Goal: Entertainment & Leisure: Consume media (video, audio)

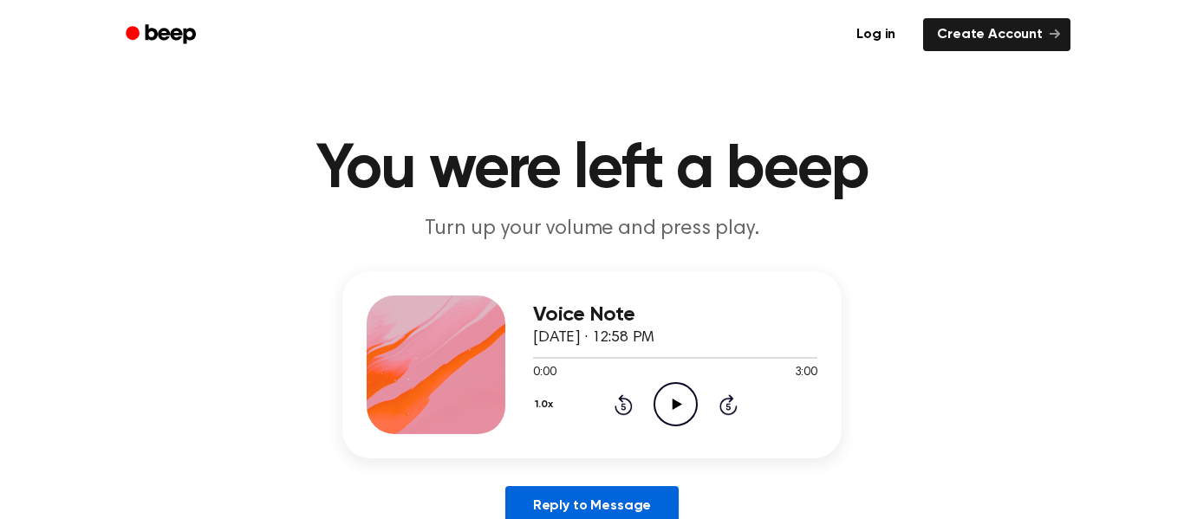
scroll to position [10, 0]
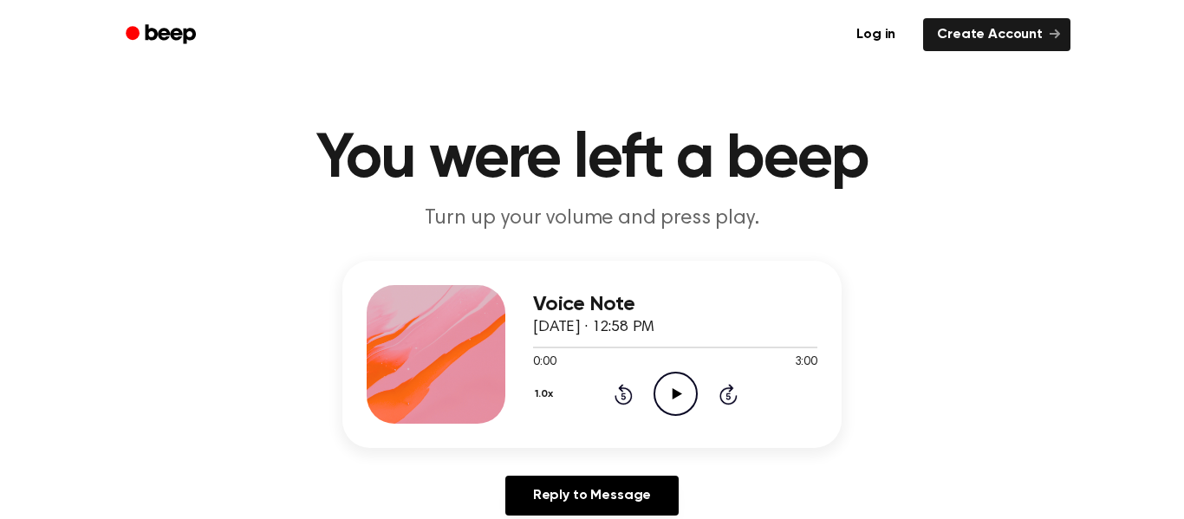
click at [678, 384] on icon "Play Audio" at bounding box center [676, 394] width 44 height 44
click at [733, 393] on icon "Skip 5 seconds" at bounding box center [728, 394] width 19 height 23
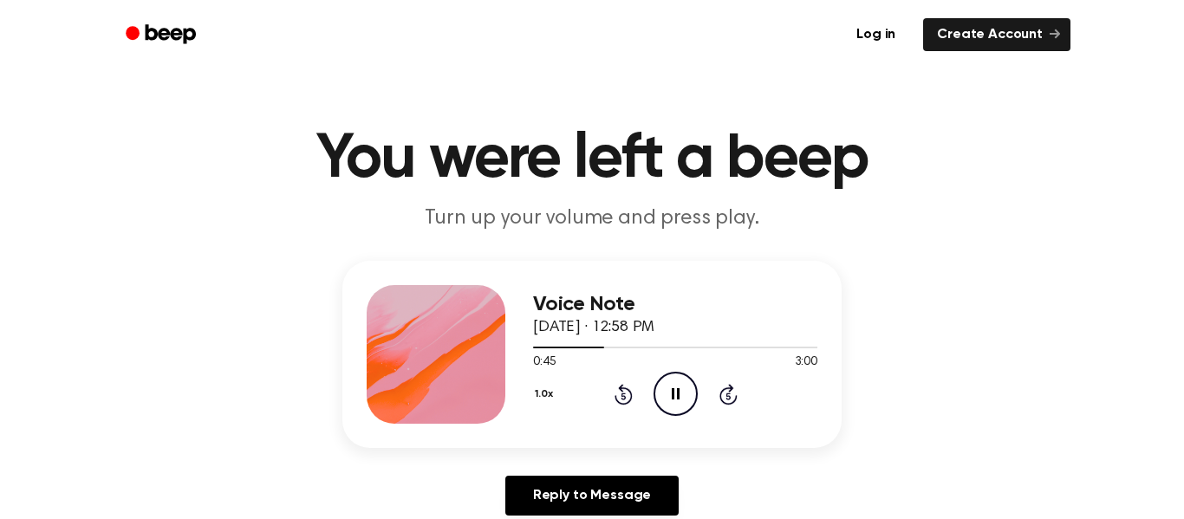
click at [733, 393] on icon "Skip 5 seconds" at bounding box center [728, 394] width 19 height 23
click at [659, 395] on icon "Pause Audio" at bounding box center [676, 394] width 44 height 44
drag, startPoint x: 638, startPoint y: 348, endPoint x: 620, endPoint y: 350, distance: 18.4
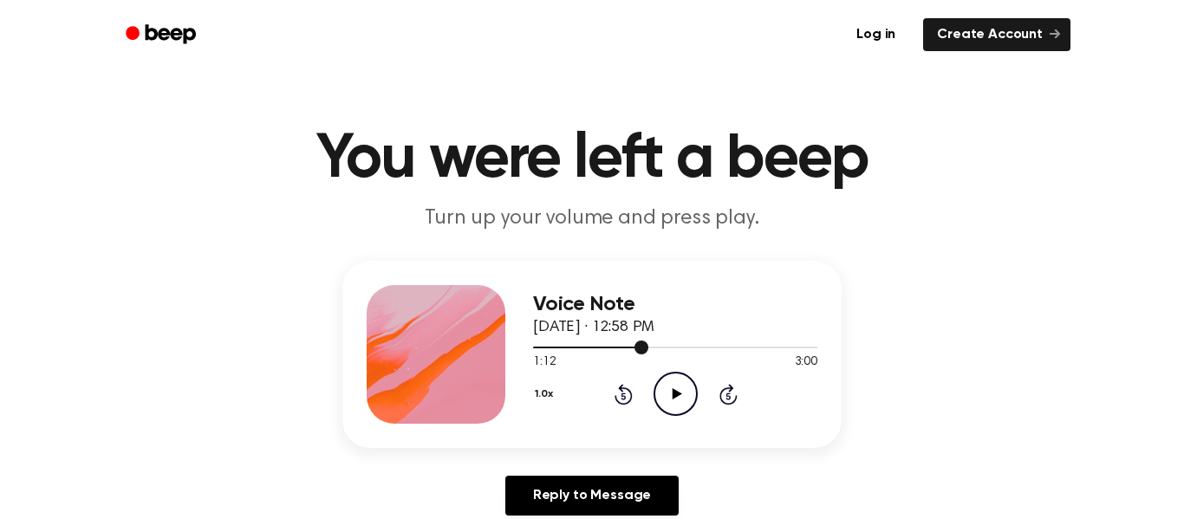
click at [620, 350] on div at bounding box center [675, 347] width 284 height 14
click at [665, 406] on icon "Play Audio" at bounding box center [676, 394] width 44 height 44
click at [680, 395] on icon "Pause Audio" at bounding box center [676, 394] width 44 height 44
click at [685, 400] on icon "Play Audio" at bounding box center [676, 394] width 44 height 44
click at [685, 400] on icon "Pause Audio" at bounding box center [676, 394] width 44 height 44
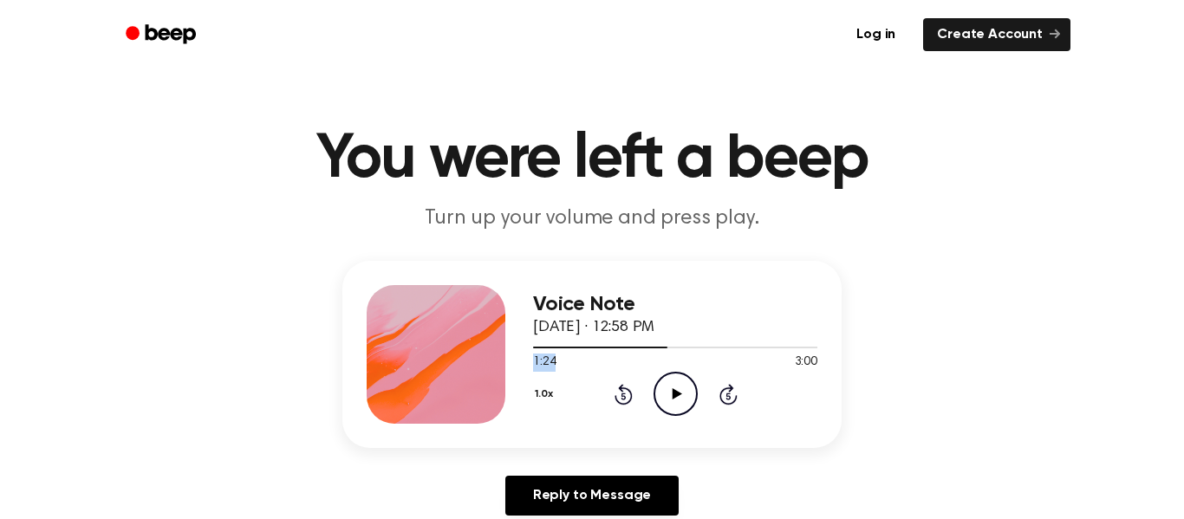
drag, startPoint x: 645, startPoint y: 346, endPoint x: 628, endPoint y: 350, distance: 17.9
click at [628, 350] on div at bounding box center [675, 347] width 284 height 14
click at [676, 385] on icon "Play Audio" at bounding box center [676, 394] width 44 height 44
click at [676, 385] on icon "Pause Audio" at bounding box center [676, 394] width 44 height 44
click at [659, 396] on icon "Play Audio" at bounding box center [676, 394] width 44 height 44
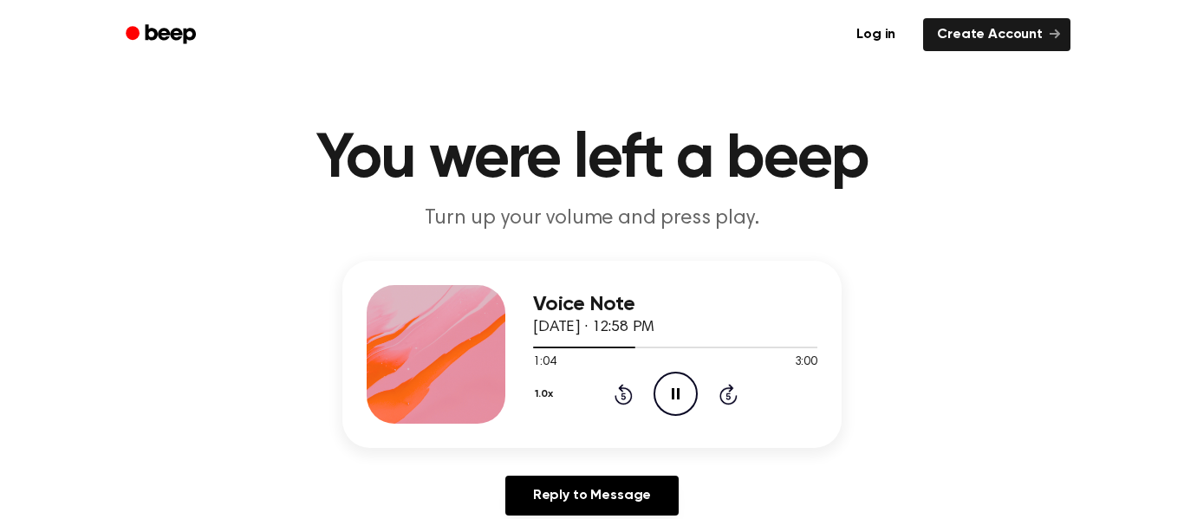
click at [660, 393] on icon "Pause Audio" at bounding box center [676, 394] width 44 height 44
click at [766, 404] on div "1.0x Rewind 5 seconds Play Audio Skip 5 seconds" at bounding box center [675, 394] width 284 height 44
click at [695, 388] on circle at bounding box center [675, 394] width 42 height 42
click at [694, 391] on icon "Play Audio" at bounding box center [676, 394] width 44 height 44
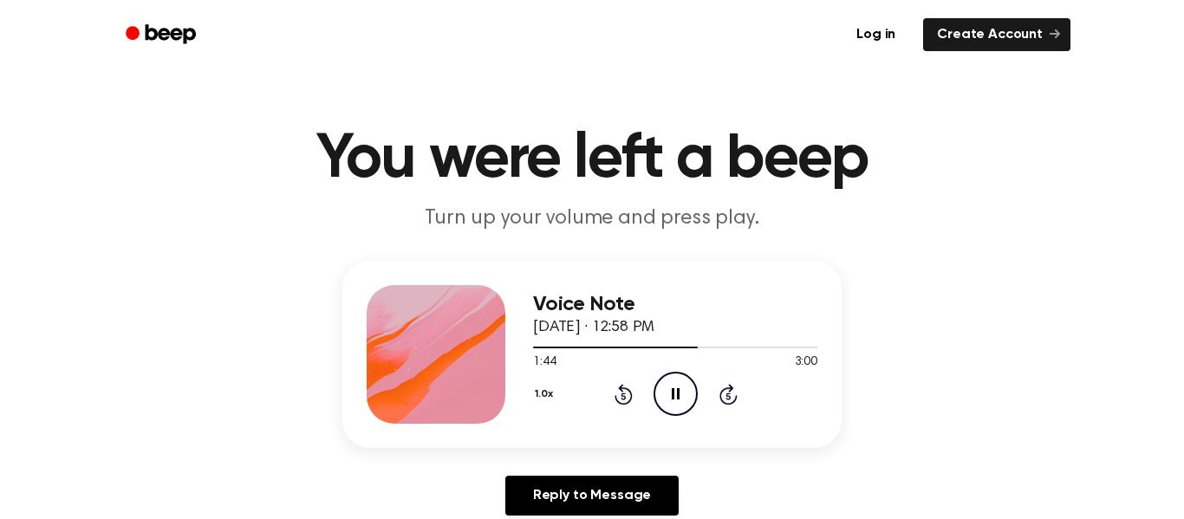
click at [694, 391] on icon "Pause Audio" at bounding box center [676, 394] width 44 height 44
click at [1095, 78] on main "You were left a beep Turn up your volume and press play. Voice Note September 5…" at bounding box center [592, 524] width 1184 height 1069
click at [1183, 16] on header "Log in Create Account" at bounding box center [592, 34] width 1184 height 69
drag, startPoint x: 672, startPoint y: 348, endPoint x: 551, endPoint y: 345, distance: 120.5
click at [551, 345] on div at bounding box center [675, 347] width 284 height 14
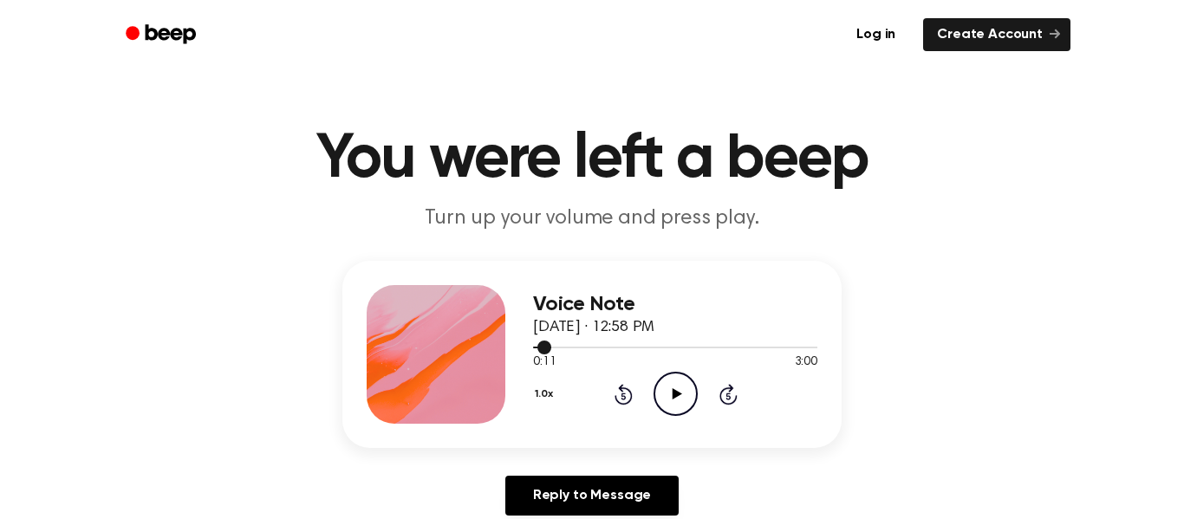
click at [553, 347] on div at bounding box center [675, 348] width 284 height 2
drag, startPoint x: 558, startPoint y: 350, endPoint x: 207, endPoint y: 295, distance: 355.4
click at [207, 295] on div "Voice Note September 5, 2025 · 12:58 PM 0:12 3:00 Your browser does not support…" at bounding box center [592, 395] width 1142 height 269
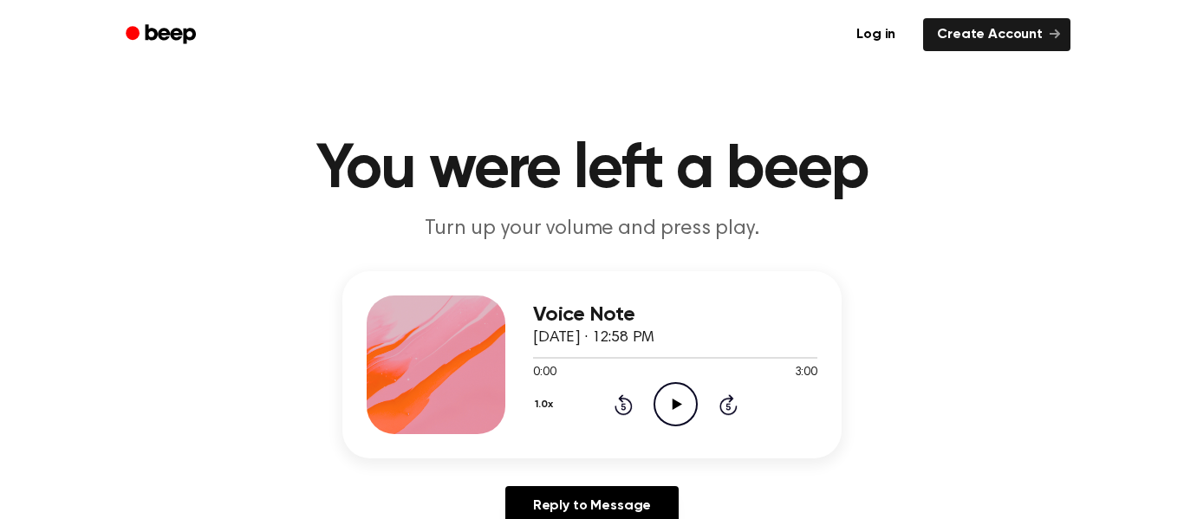
click at [673, 399] on icon "Play Audio" at bounding box center [676, 404] width 44 height 44
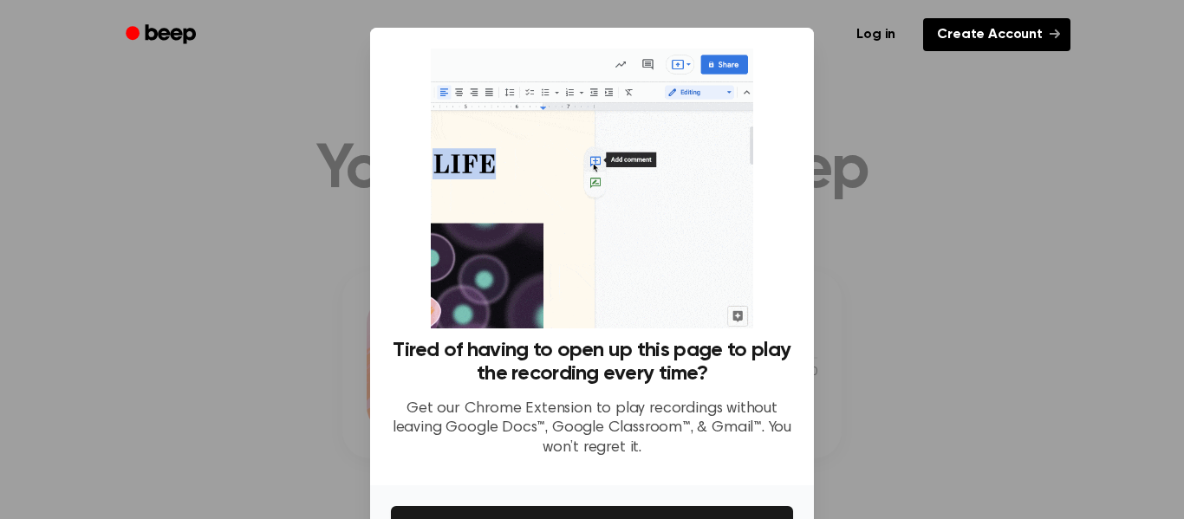
click at [959, 36] on link "Create Account" at bounding box center [996, 34] width 147 height 33
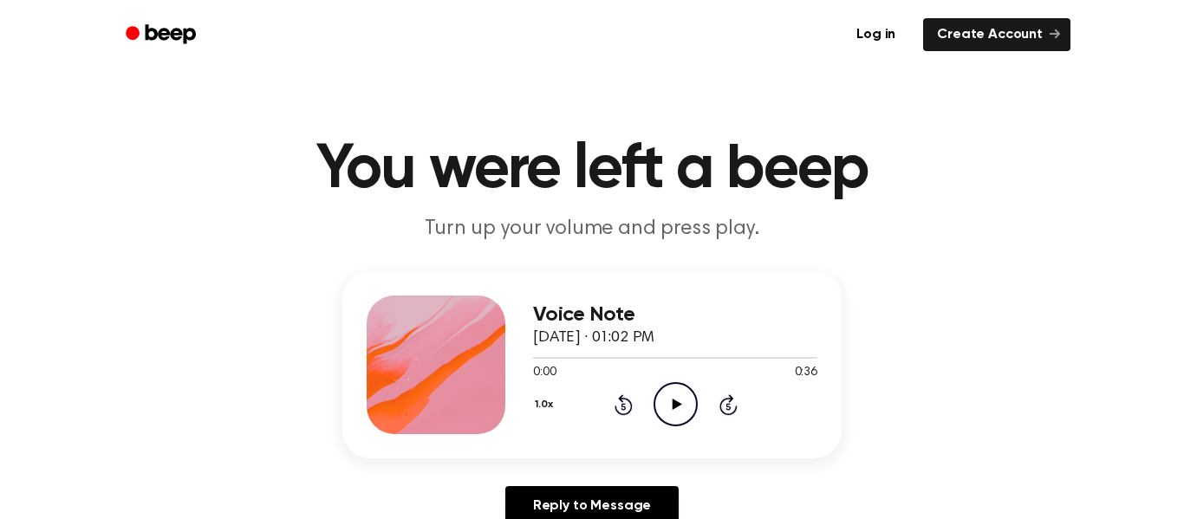
click at [675, 421] on icon "Play Audio" at bounding box center [676, 404] width 44 height 44
drag, startPoint x: 547, startPoint y: 351, endPoint x: 511, endPoint y: 361, distance: 36.8
click at [511, 361] on div "Voice Note September 5, 2025 · 01:02 PM 0:04 0:36 Your browser does not support…" at bounding box center [591, 364] width 499 height 187
drag, startPoint x: 603, startPoint y: 362, endPoint x: 539, endPoint y: 369, distance: 64.5
click at [539, 369] on div "0:10 0:36 Your browser does not support the [object Object] element." at bounding box center [675, 366] width 284 height 32
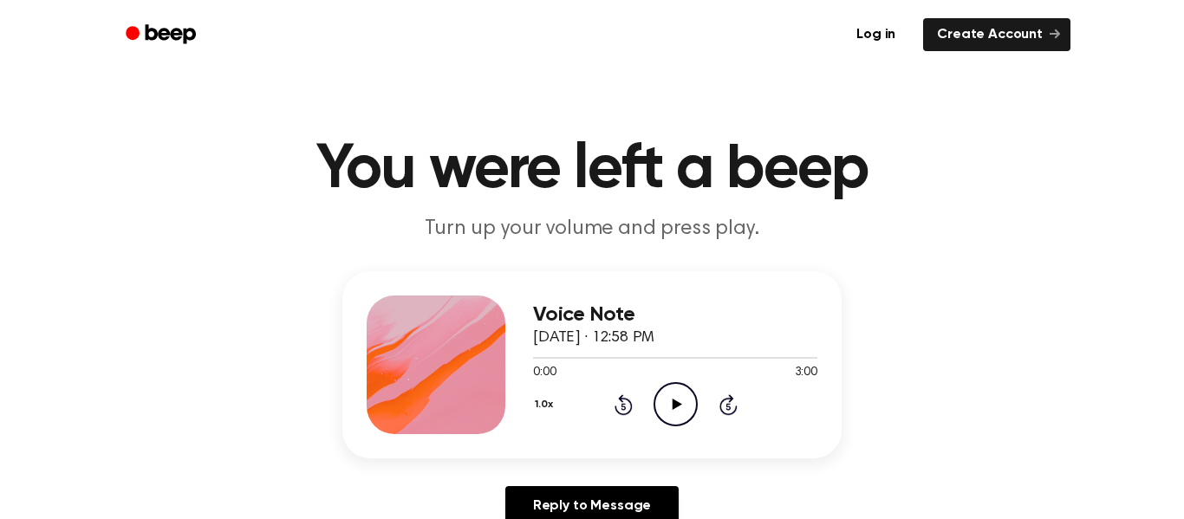
click at [685, 390] on icon "Play Audio" at bounding box center [676, 404] width 44 height 44
click at [675, 389] on icon "Pause Audio" at bounding box center [676, 404] width 44 height 44
click at [675, 389] on icon "Play Audio" at bounding box center [676, 404] width 44 height 44
click at [675, 389] on icon "Pause Audio" at bounding box center [676, 404] width 44 height 44
click at [675, 389] on icon "Play Audio" at bounding box center [676, 404] width 44 height 44
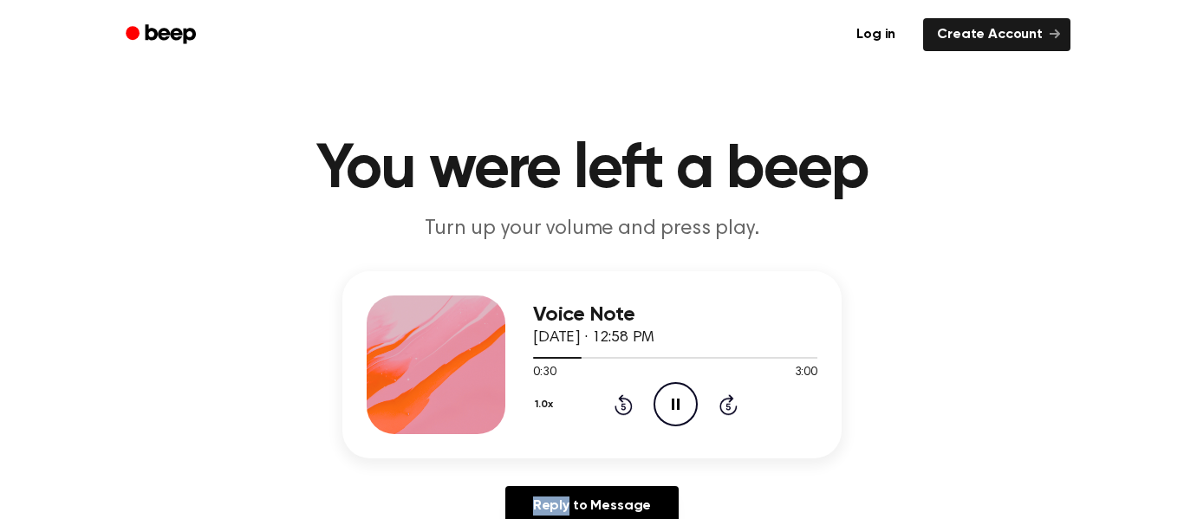
click at [677, 393] on icon "Pause Audio" at bounding box center [676, 404] width 44 height 44
click at [688, 403] on icon "Play Audio" at bounding box center [676, 404] width 44 height 44
click at [686, 413] on icon "Pause Audio" at bounding box center [676, 404] width 44 height 44
click at [686, 413] on icon "Play Audio" at bounding box center [676, 404] width 44 height 44
click at [686, 413] on icon "Pause Audio" at bounding box center [676, 404] width 44 height 44
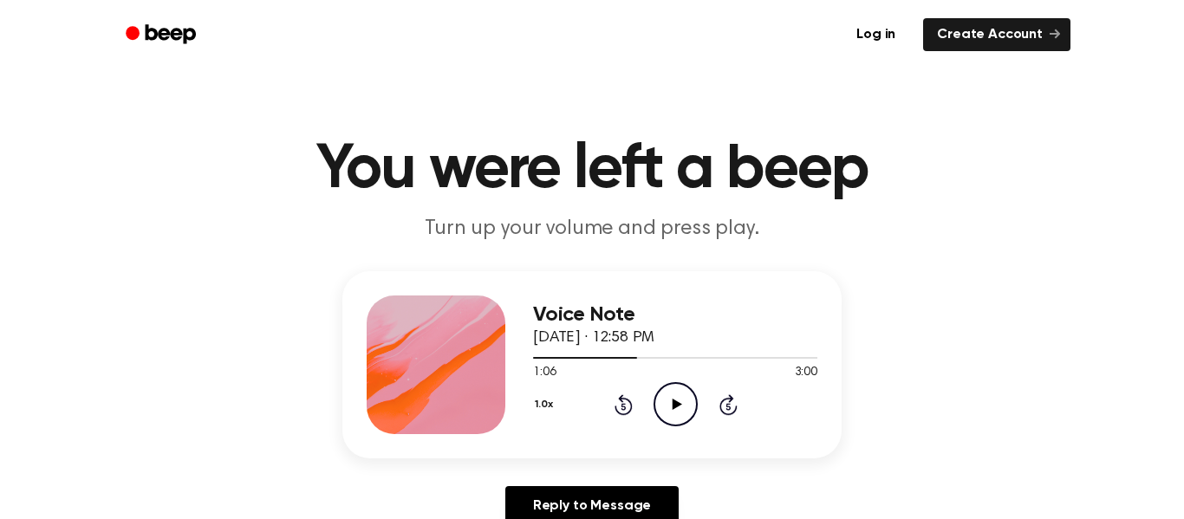
click at [686, 413] on icon "Play Audio" at bounding box center [676, 404] width 44 height 44
click at [686, 413] on icon "Pause Audio" at bounding box center [676, 404] width 44 height 44
click at [686, 413] on icon "Play Audio" at bounding box center [676, 404] width 44 height 44
click at [686, 413] on icon "Pause Audio" at bounding box center [676, 404] width 44 height 44
click at [687, 412] on icon "Play Audio" at bounding box center [676, 404] width 44 height 44
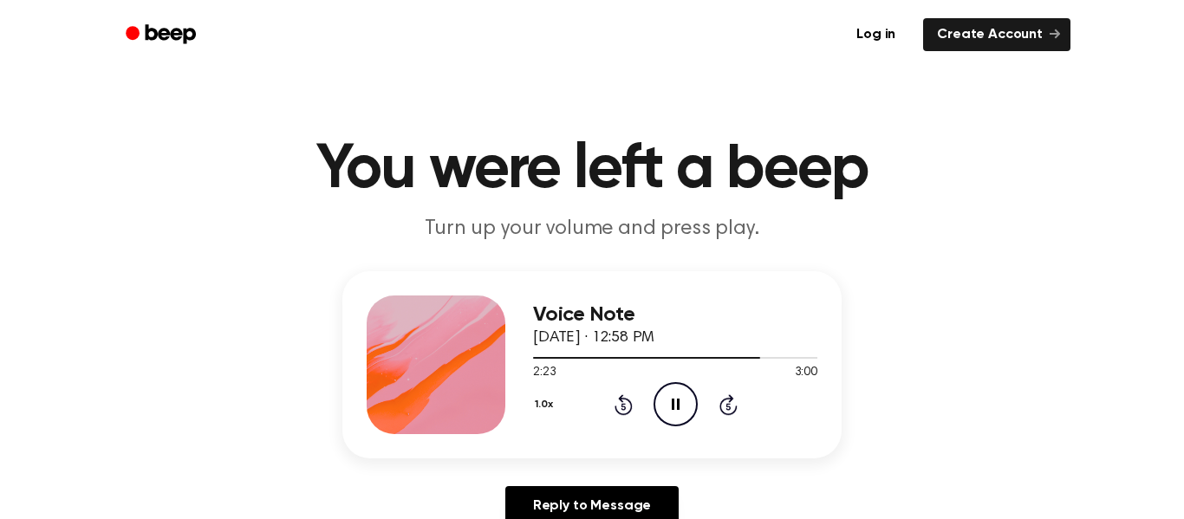
click at [479, 371] on div at bounding box center [436, 365] width 139 height 139
click at [665, 406] on icon "Pause Audio" at bounding box center [676, 404] width 44 height 44
click at [667, 397] on icon "Play Audio" at bounding box center [676, 404] width 44 height 44
click at [667, 397] on icon "Pause Audio" at bounding box center [676, 404] width 44 height 44
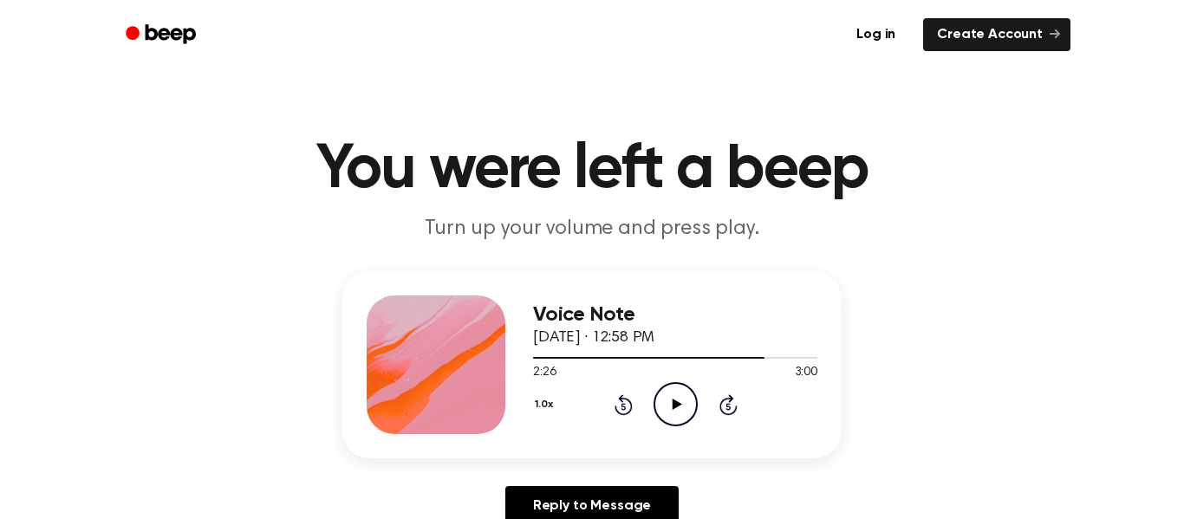
click at [667, 397] on icon "Play Audio" at bounding box center [676, 404] width 44 height 44
click at [682, 405] on icon "Play Audio" at bounding box center [676, 404] width 44 height 44
click at [591, 360] on div at bounding box center [675, 357] width 284 height 14
click at [665, 406] on icon "Pause Audio" at bounding box center [676, 404] width 44 height 44
